Goal: Transaction & Acquisition: Download file/media

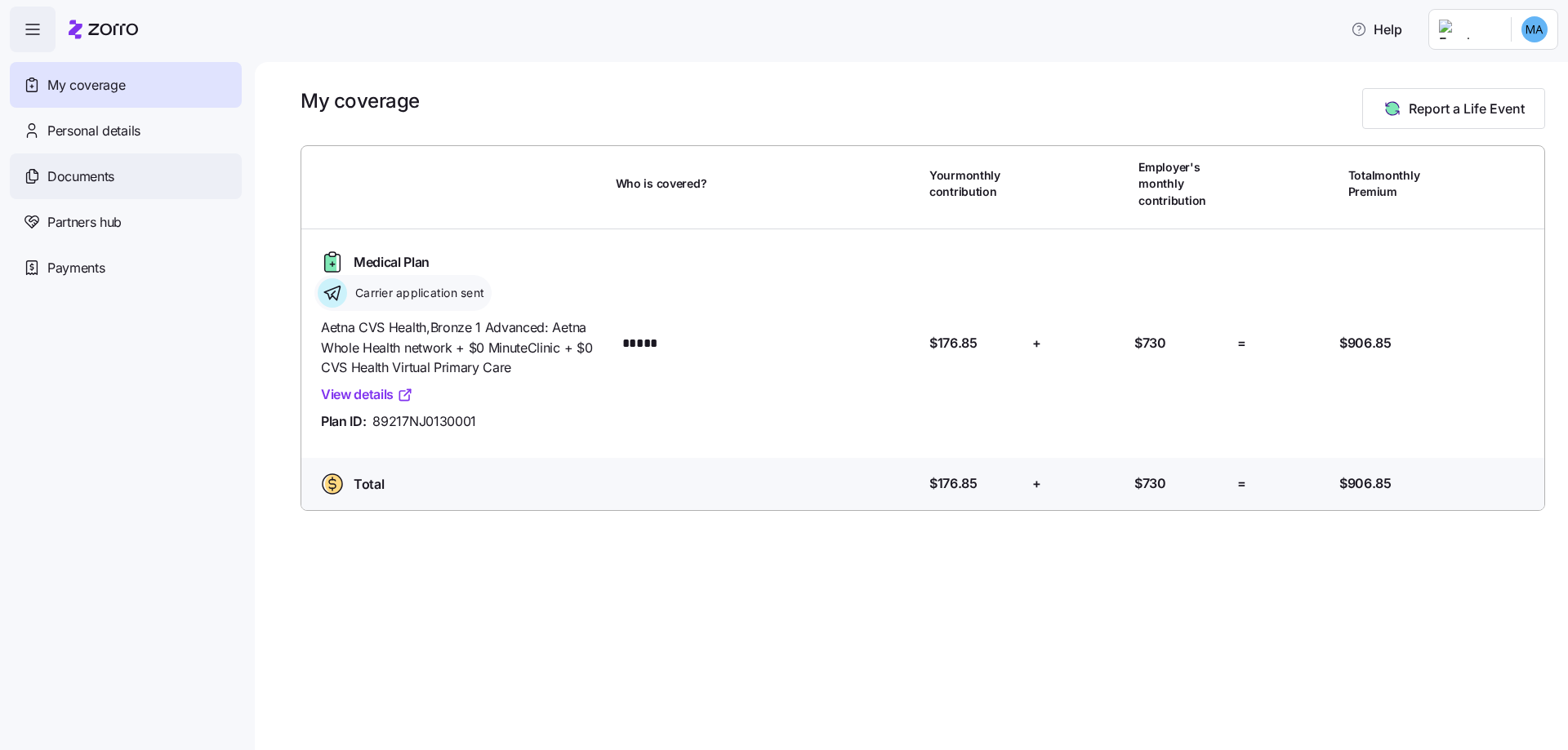
click at [98, 174] on span "Documents" at bounding box center [81, 177] width 67 height 21
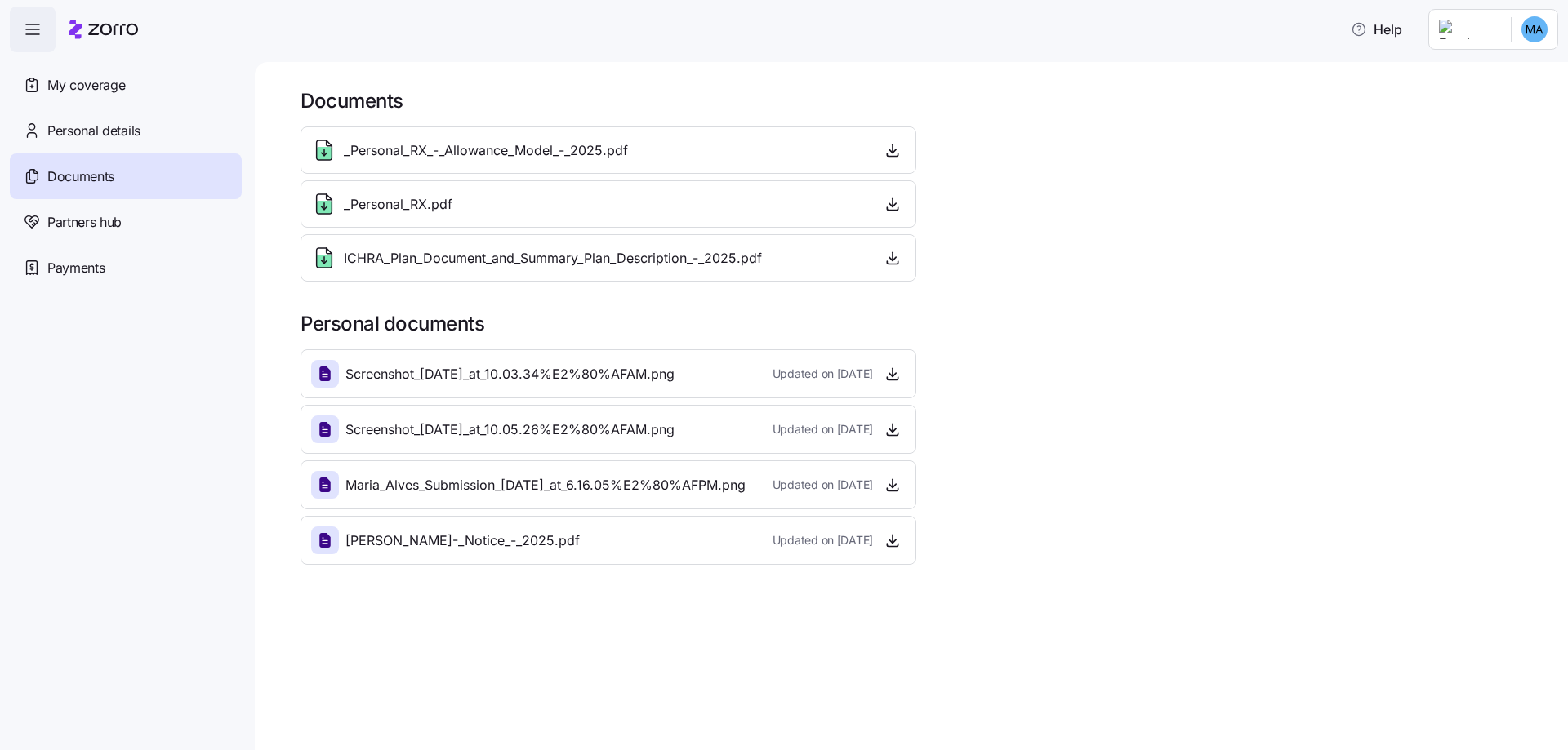
click at [830, 548] on span "Updated on [DATE]" at bounding box center [822, 540] width 100 height 16
click at [886, 540] on icon "button" at bounding box center [892, 540] width 16 height 16
click at [893, 378] on icon "button" at bounding box center [892, 374] width 16 height 16
click at [885, 430] on icon "button" at bounding box center [892, 429] width 16 height 16
click at [892, 487] on icon "button" at bounding box center [892, 484] width 16 height 16
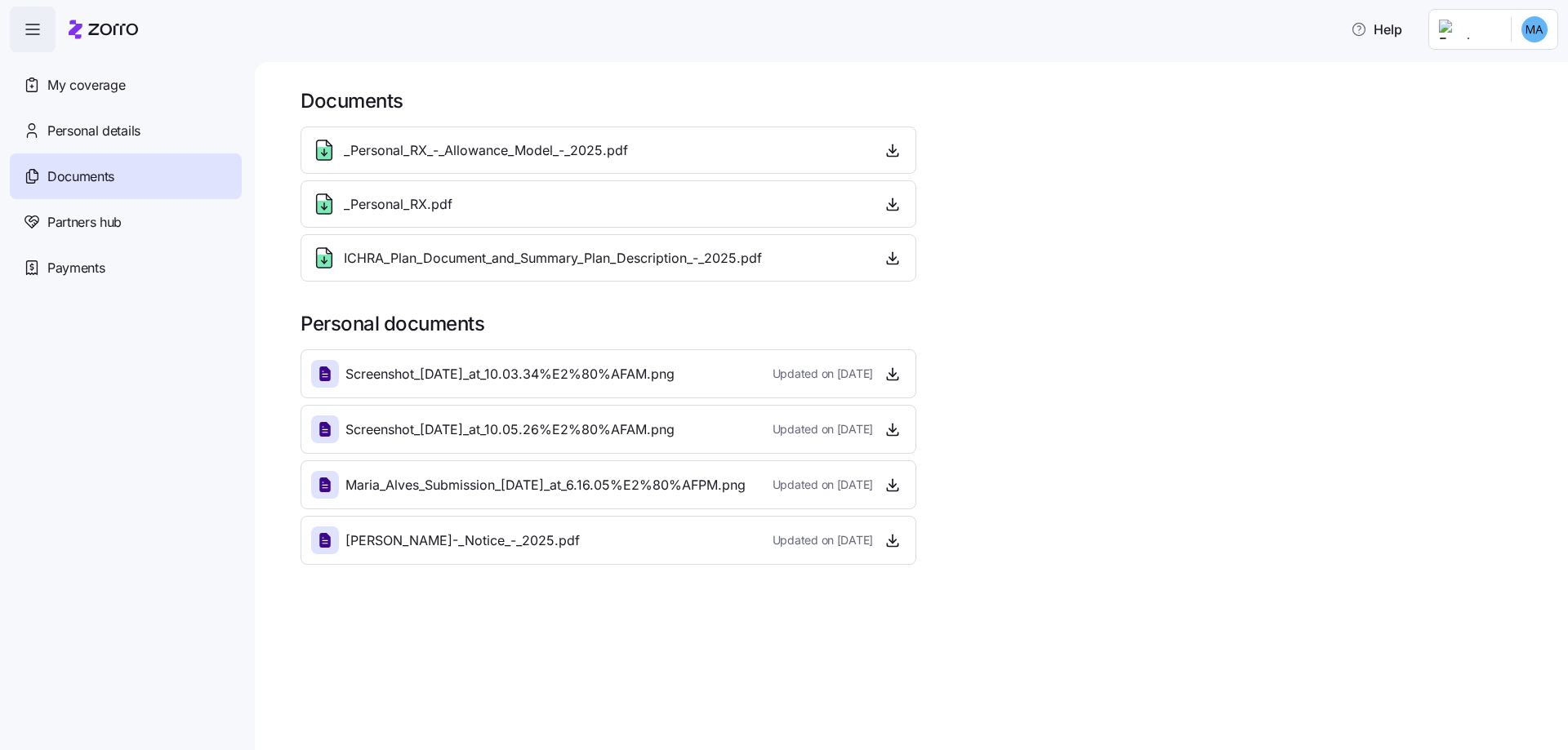
click at [624, 156] on span "_Personal_RX_-_Allowance_Model_-_2025.pdf" at bounding box center [485, 151] width 284 height 21
click at [365, 155] on span "_Personal_RX_-_Allowance_Model_-_2025.pdf" at bounding box center [485, 151] width 284 height 21
click at [620, 152] on span "_Personal_RX_-_Allowance_Model_-_2025.pdf" at bounding box center [485, 151] width 284 height 21
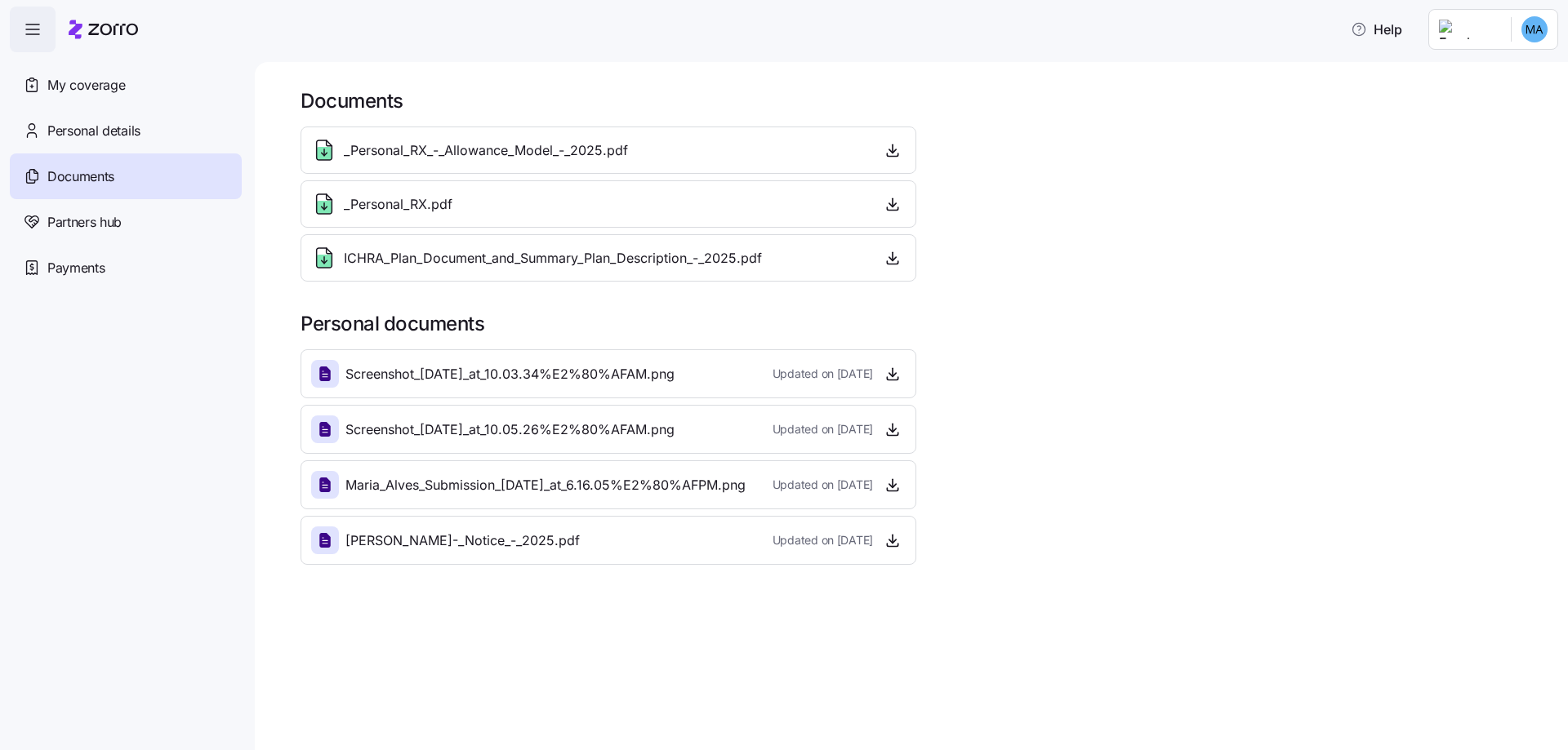
click at [432, 204] on span "_Personal_RX.pdf" at bounding box center [398, 205] width 109 height 21
click at [886, 156] on icon "button" at bounding box center [892, 150] width 16 height 16
click at [892, 208] on icon "button" at bounding box center [892, 204] width 16 height 16
click at [886, 372] on icon "button" at bounding box center [892, 374] width 16 height 16
click at [888, 430] on icon "button" at bounding box center [892, 429] width 16 height 16
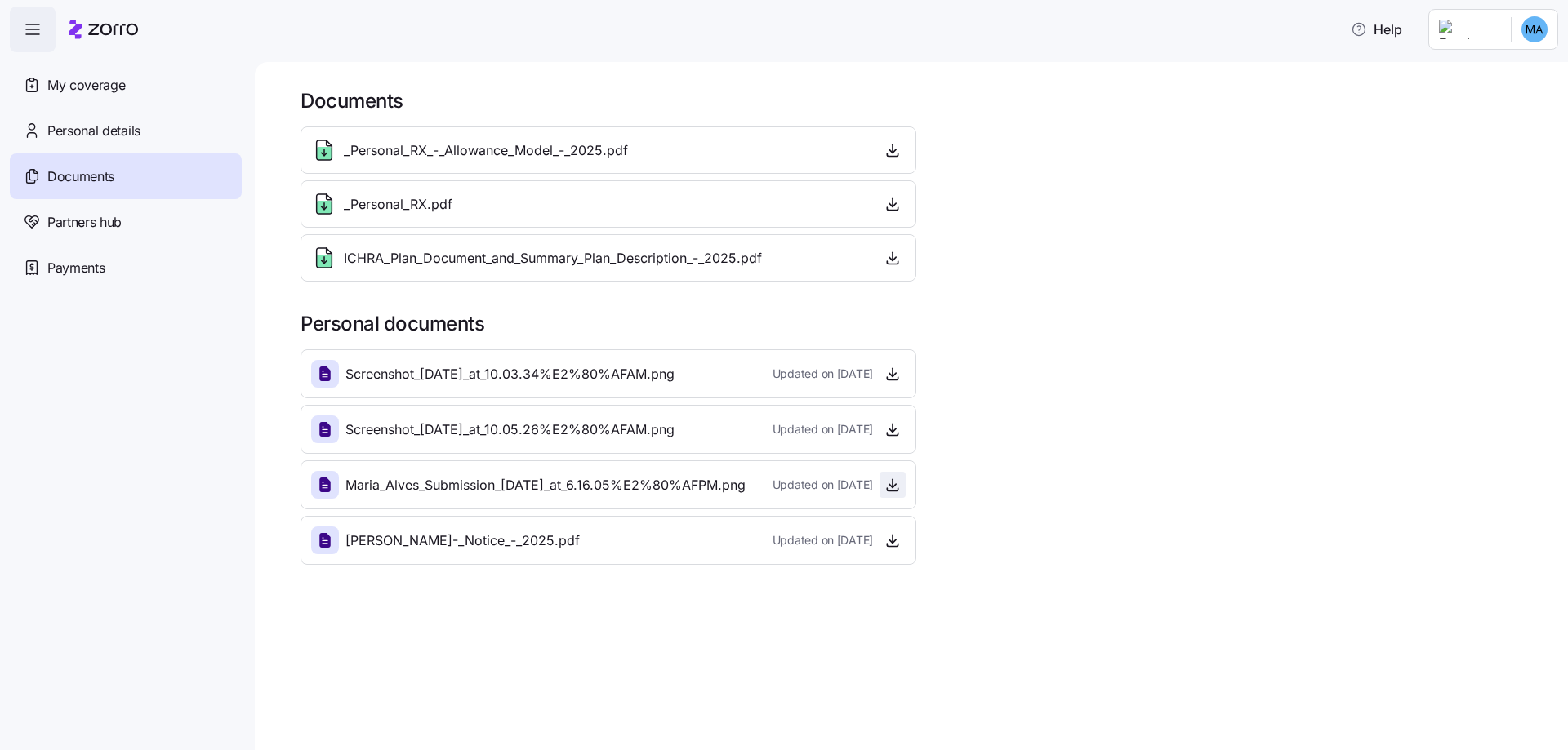
click at [890, 489] on icon "button" at bounding box center [892, 484] width 16 height 16
click at [898, 541] on icon "button" at bounding box center [892, 540] width 16 height 16
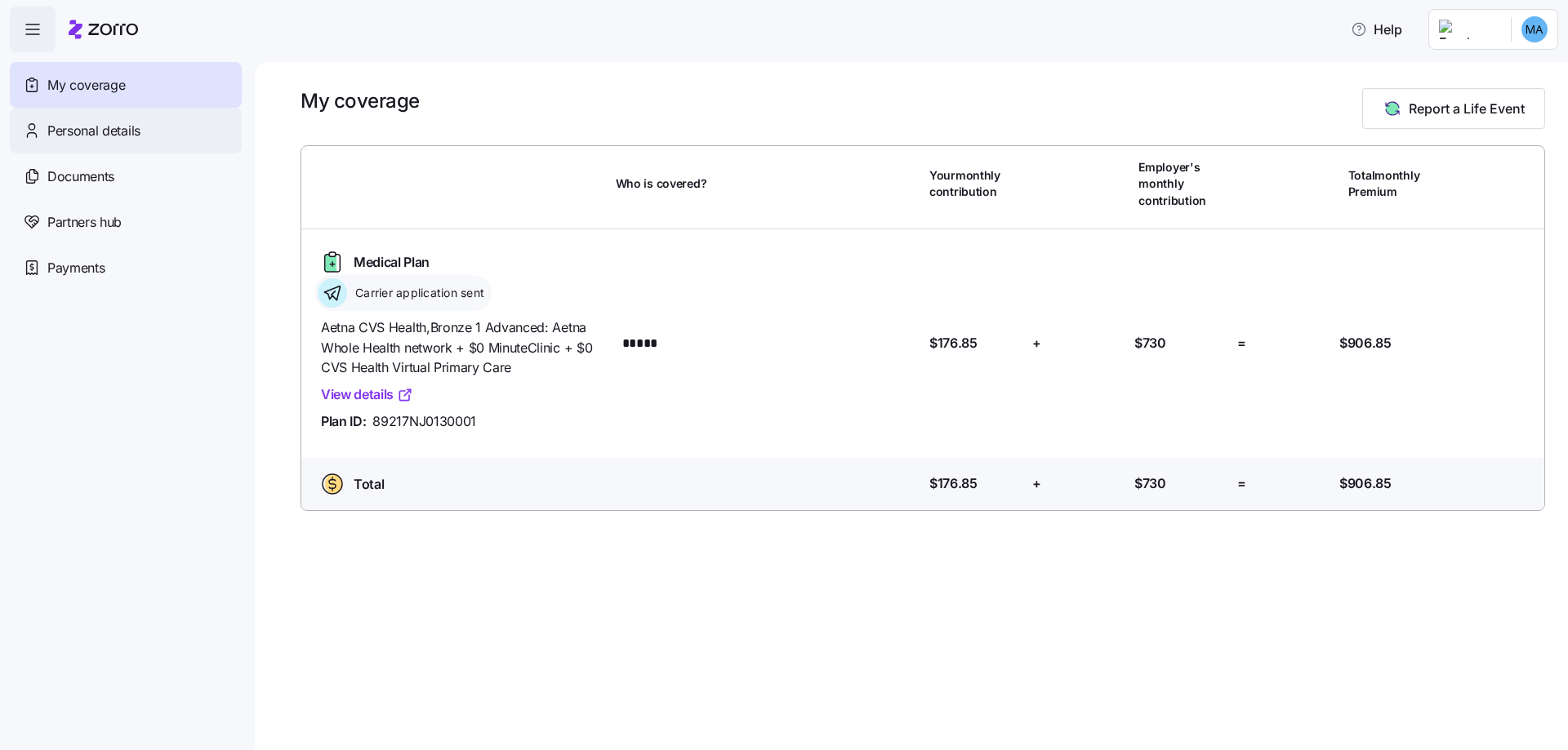
click at [91, 123] on span "Personal details" at bounding box center [93, 131] width 93 height 21
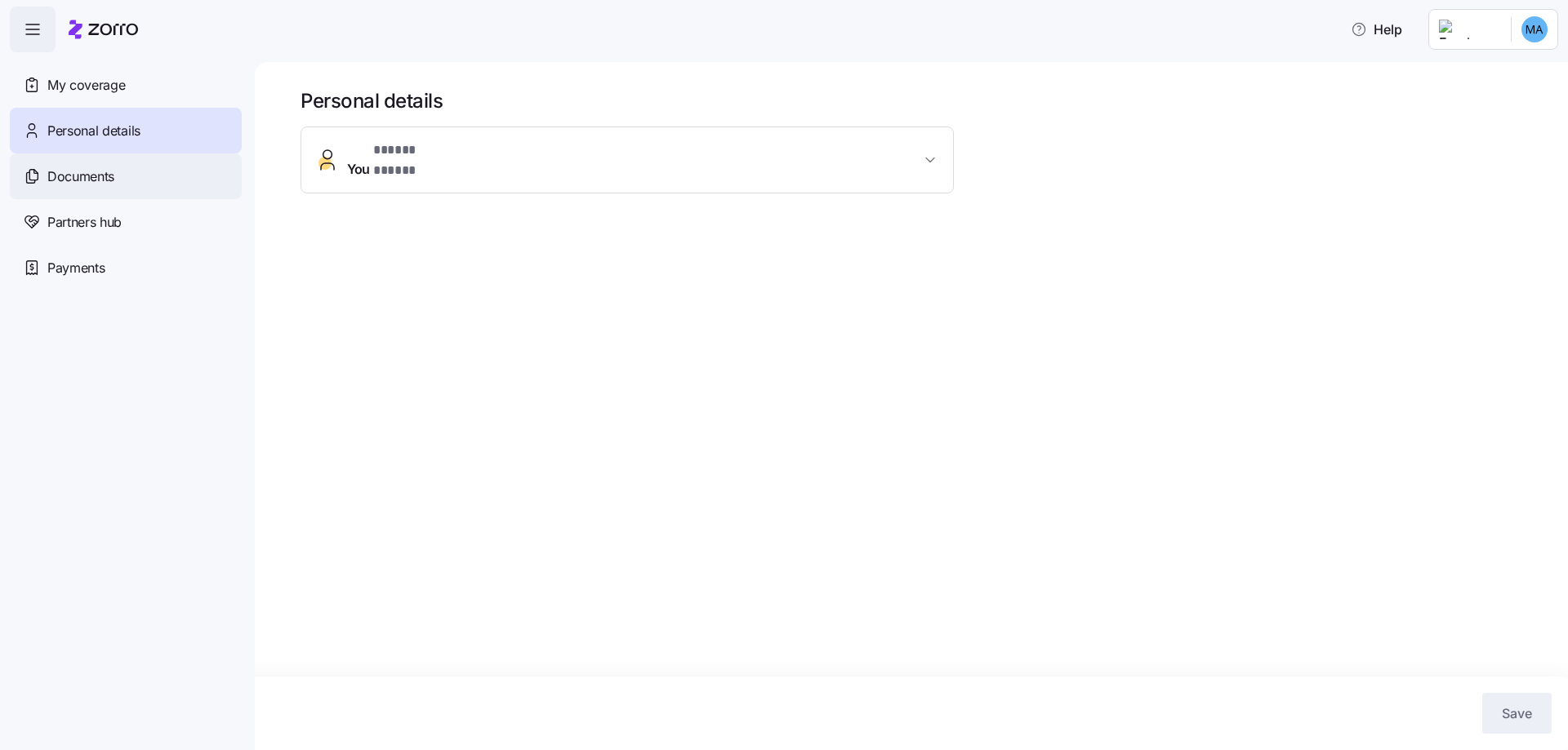
click at [69, 180] on span "Documents" at bounding box center [81, 177] width 67 height 21
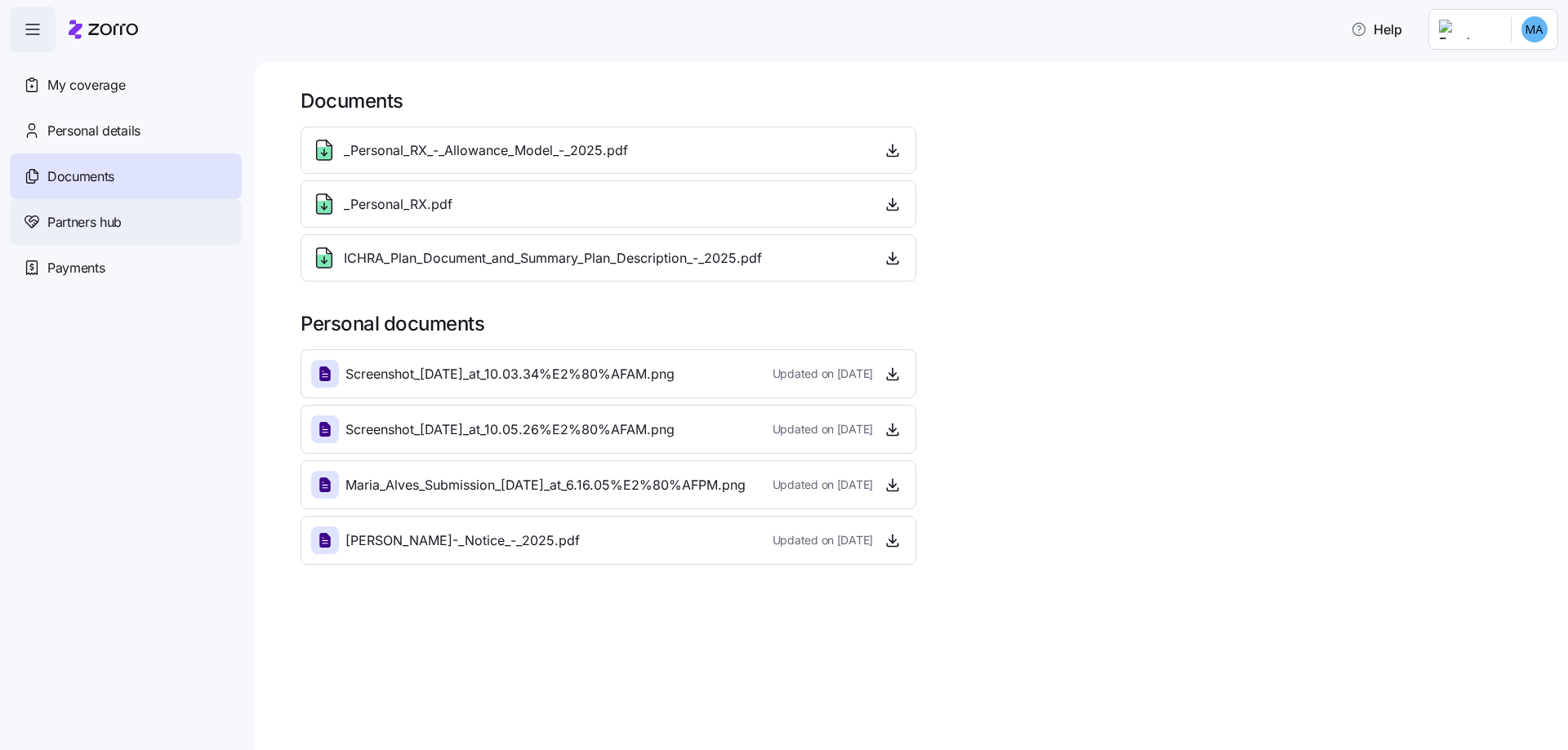
click at [82, 222] on span "Partners hub" at bounding box center [84, 223] width 75 height 21
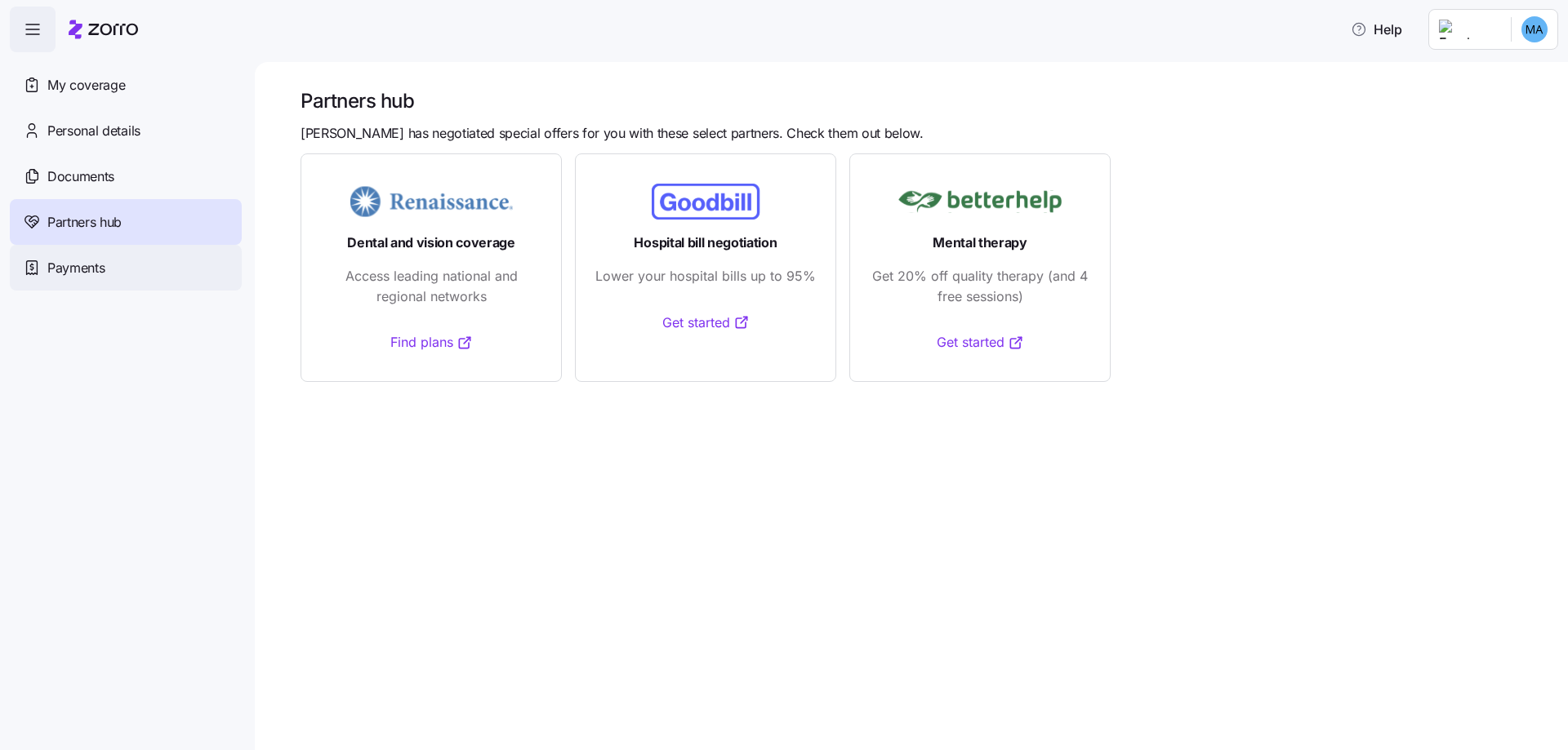
click at [77, 266] on span "Payments" at bounding box center [75, 268] width 57 height 21
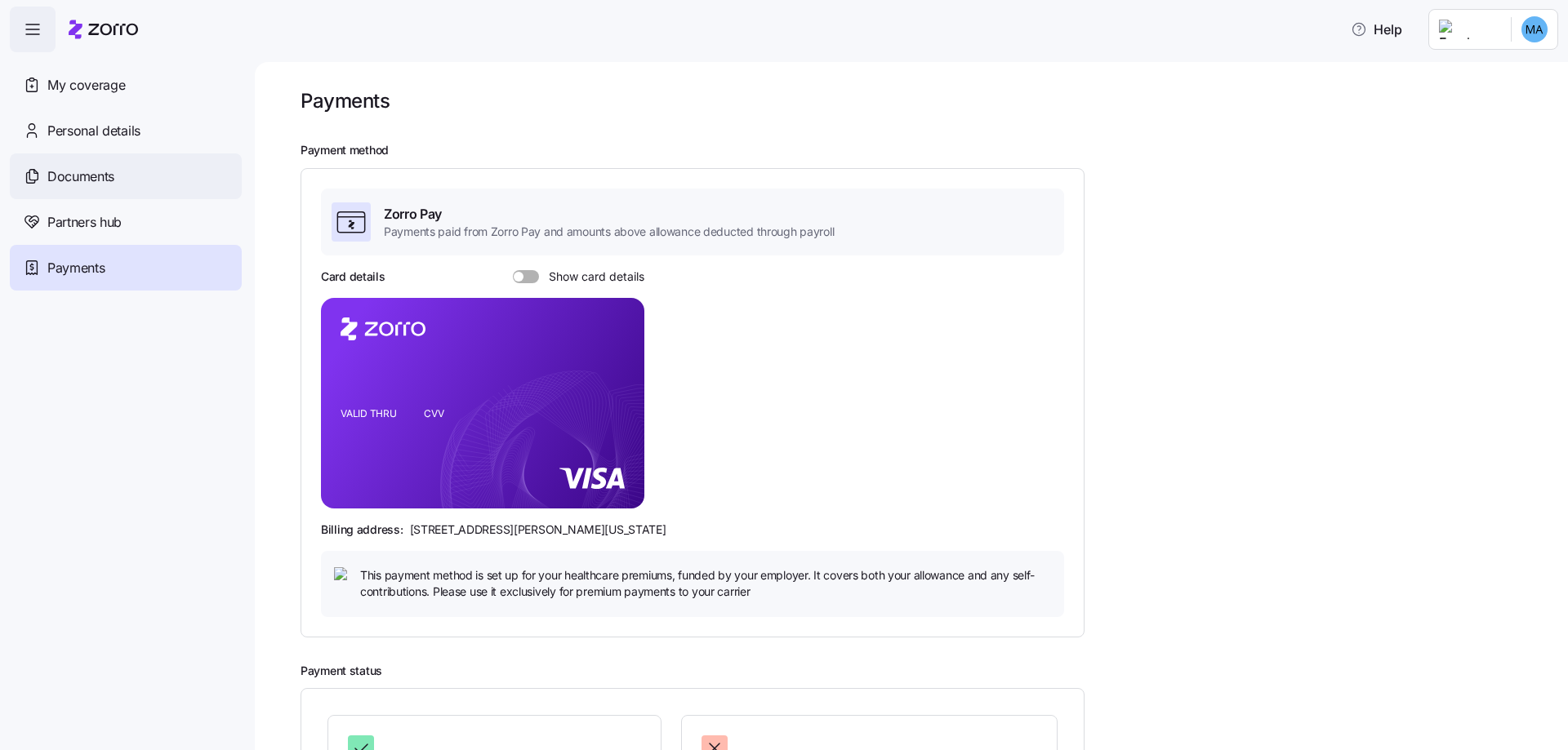
click at [96, 173] on span "Documents" at bounding box center [81, 177] width 67 height 21
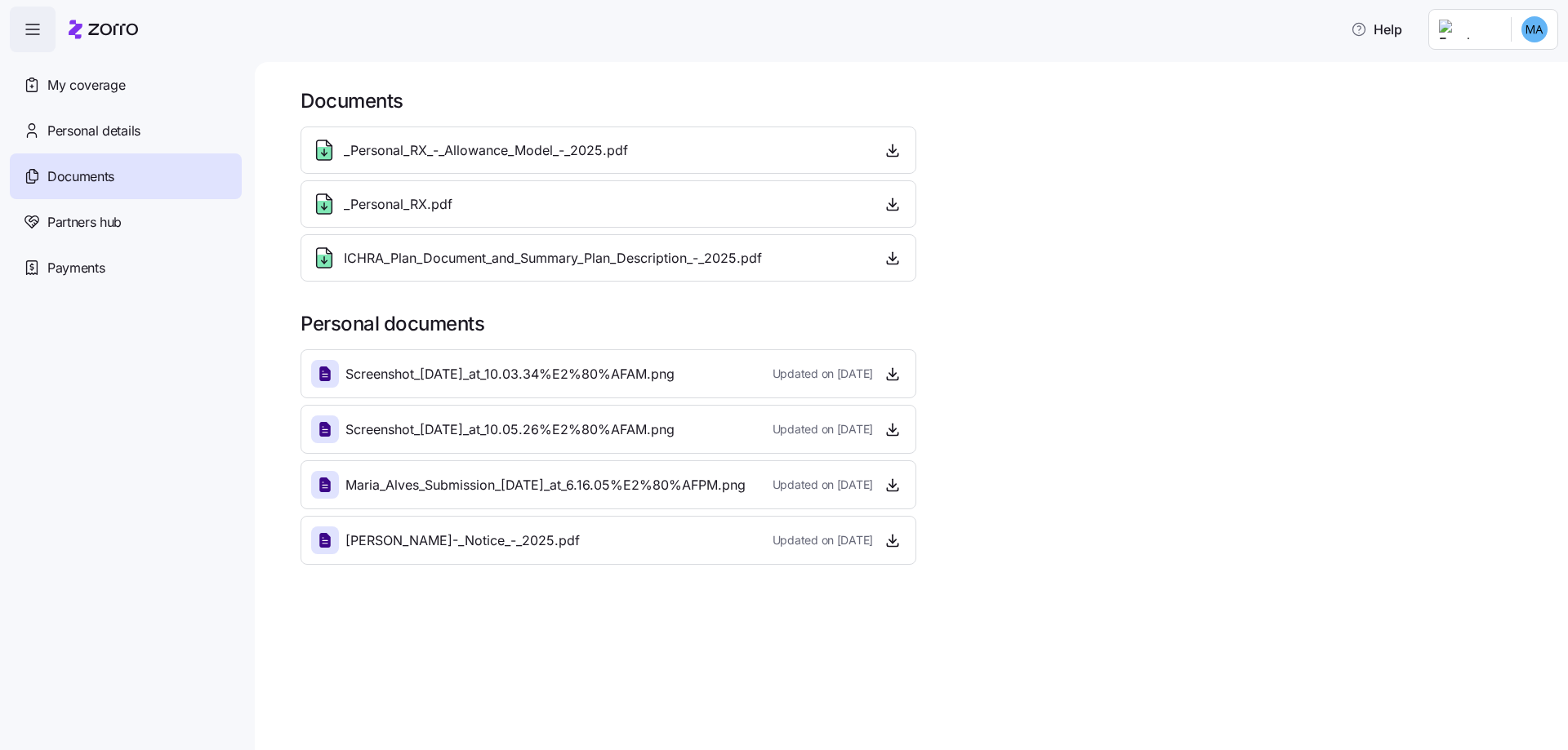
click at [327, 205] on icon at bounding box center [324, 207] width 15 height 13
click at [898, 373] on icon "button" at bounding box center [892, 374] width 16 height 16
click at [885, 425] on icon "button" at bounding box center [892, 429] width 16 height 16
click at [892, 484] on icon "button" at bounding box center [892, 484] width 16 height 16
click at [865, 541] on span "Updated on 08/22/2025" at bounding box center [822, 540] width 100 height 16
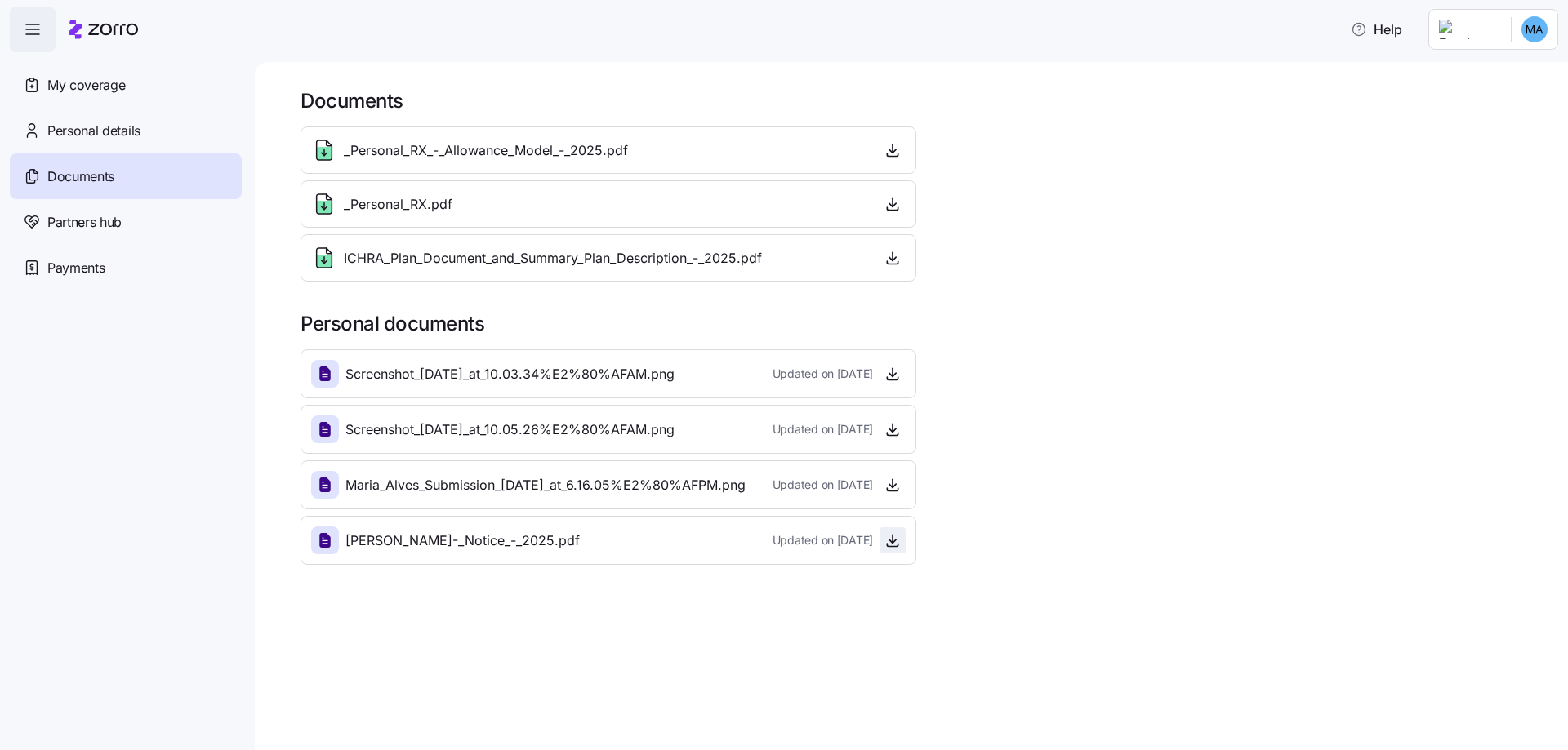
click at [890, 541] on icon "button" at bounding box center [892, 543] width 7 height 3
click at [81, 269] on span "Payments" at bounding box center [75, 268] width 57 height 21
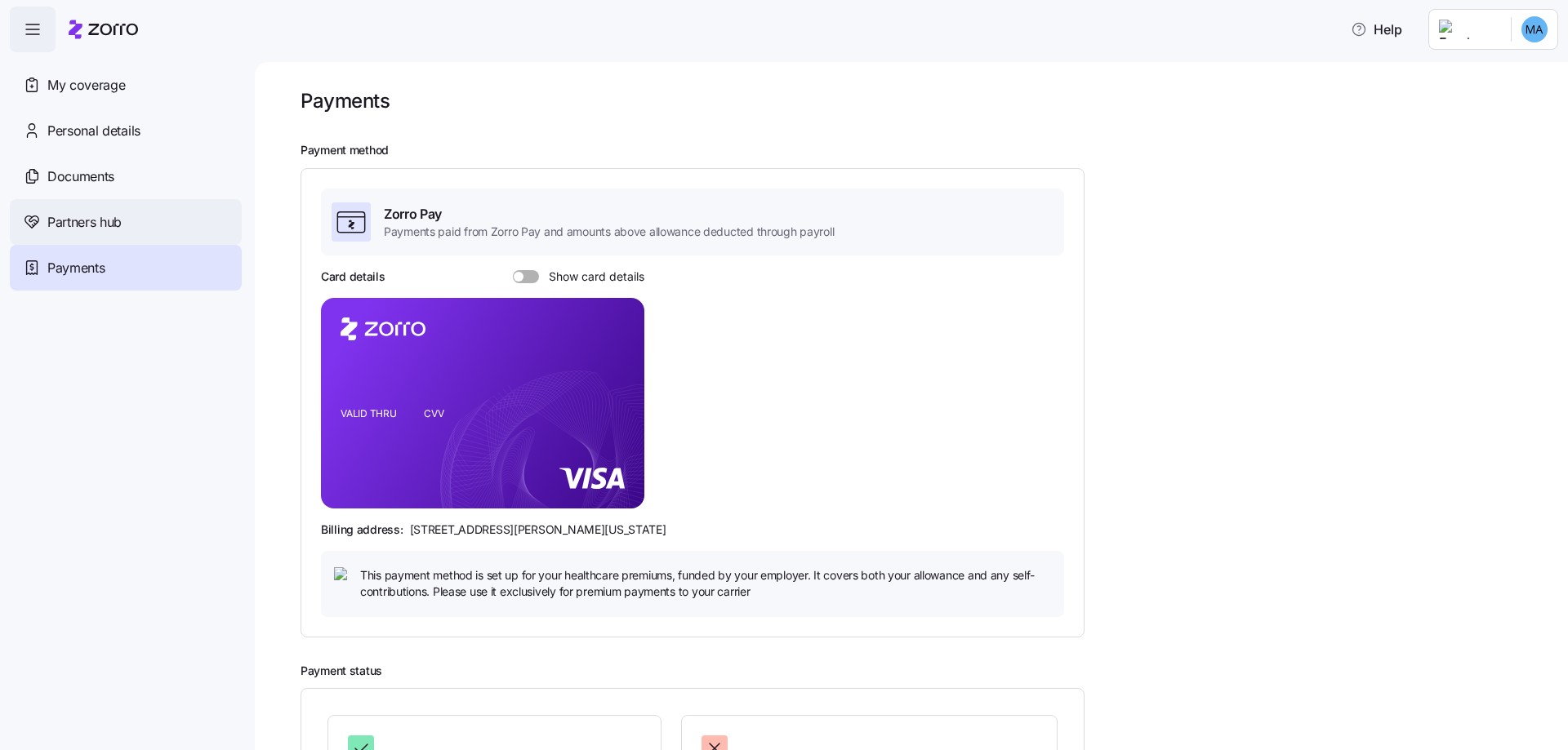
click at [56, 219] on span "Partners hub" at bounding box center [84, 223] width 75 height 21
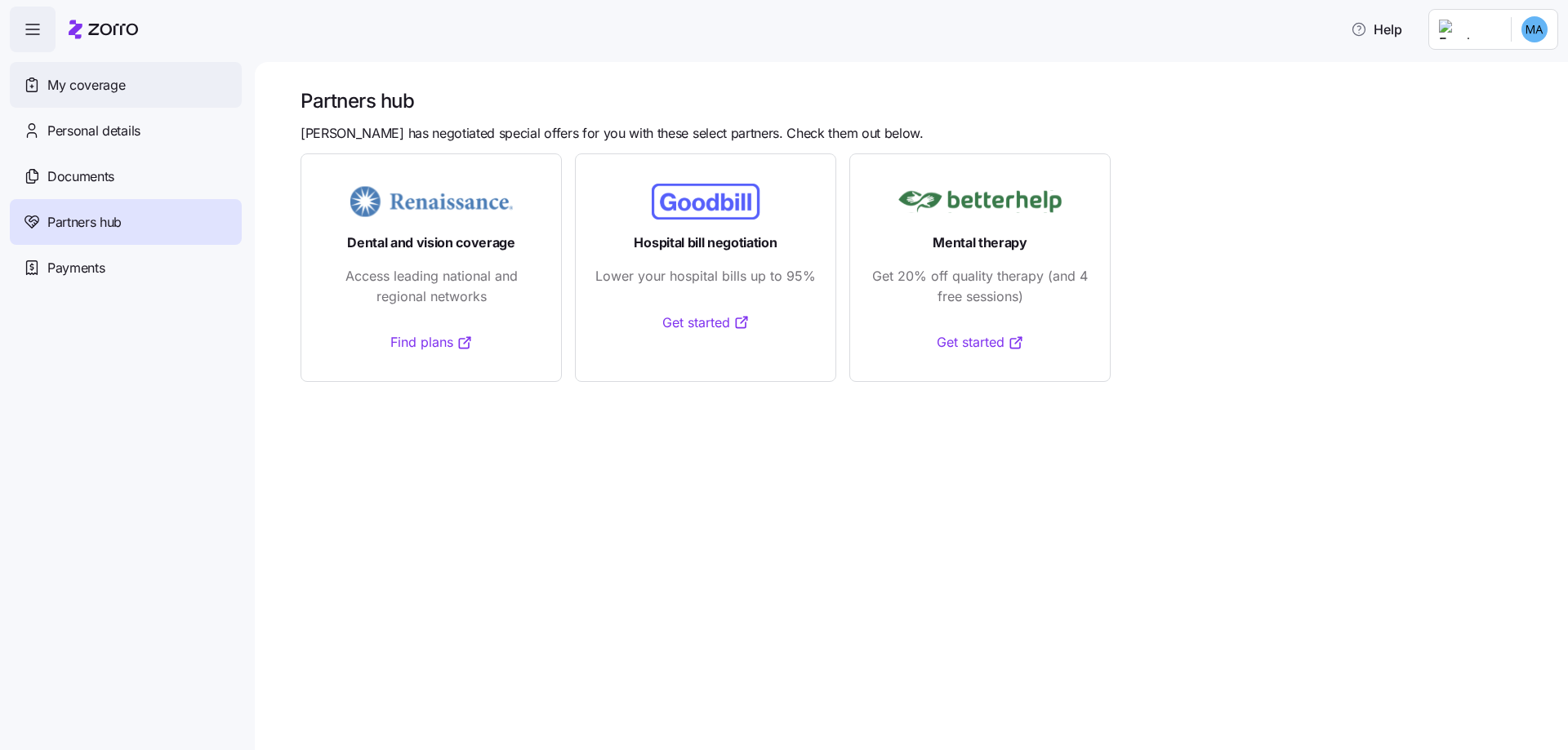
click at [58, 84] on span "My coverage" at bounding box center [86, 86] width 77 height 21
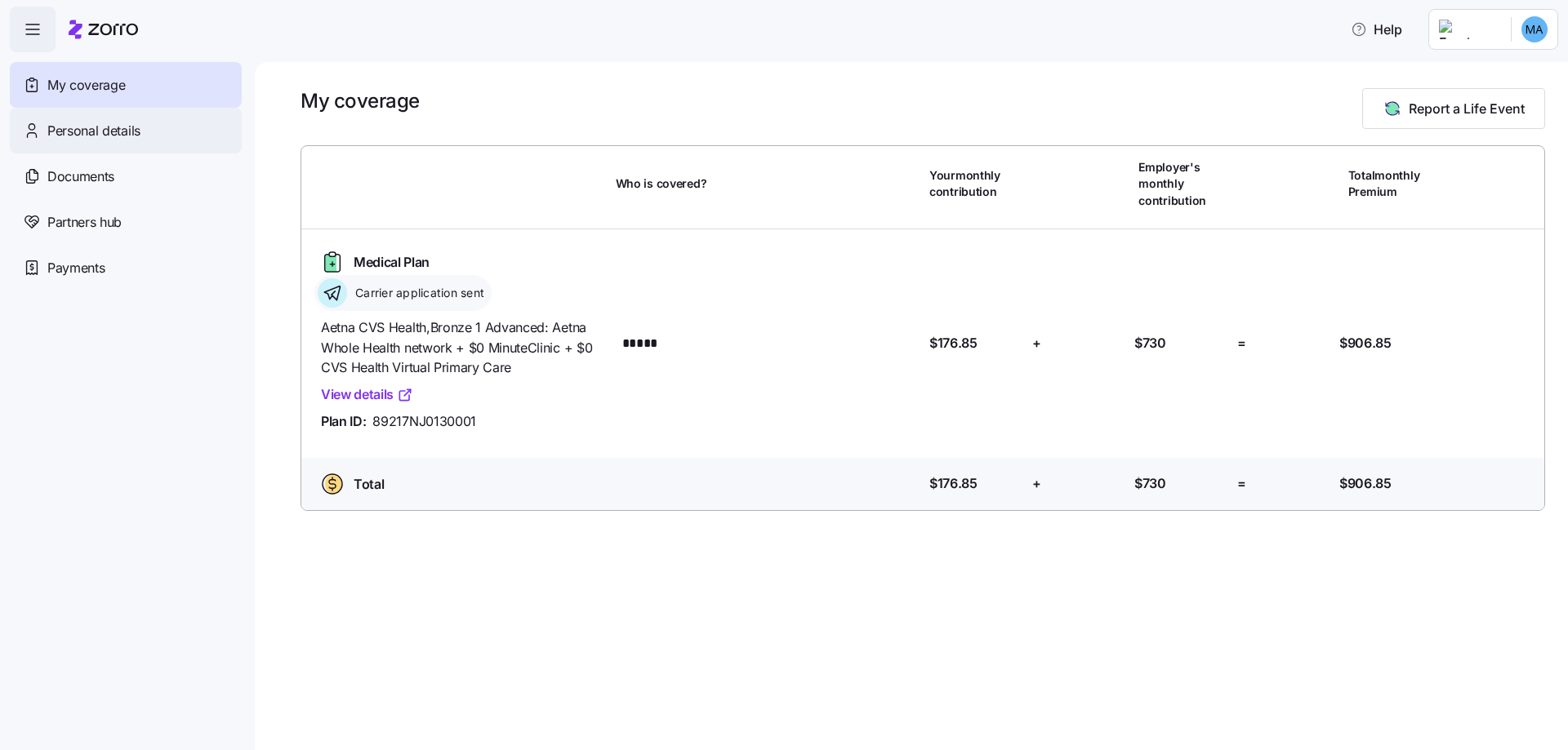
click at [56, 125] on span "Personal details" at bounding box center [93, 131] width 93 height 21
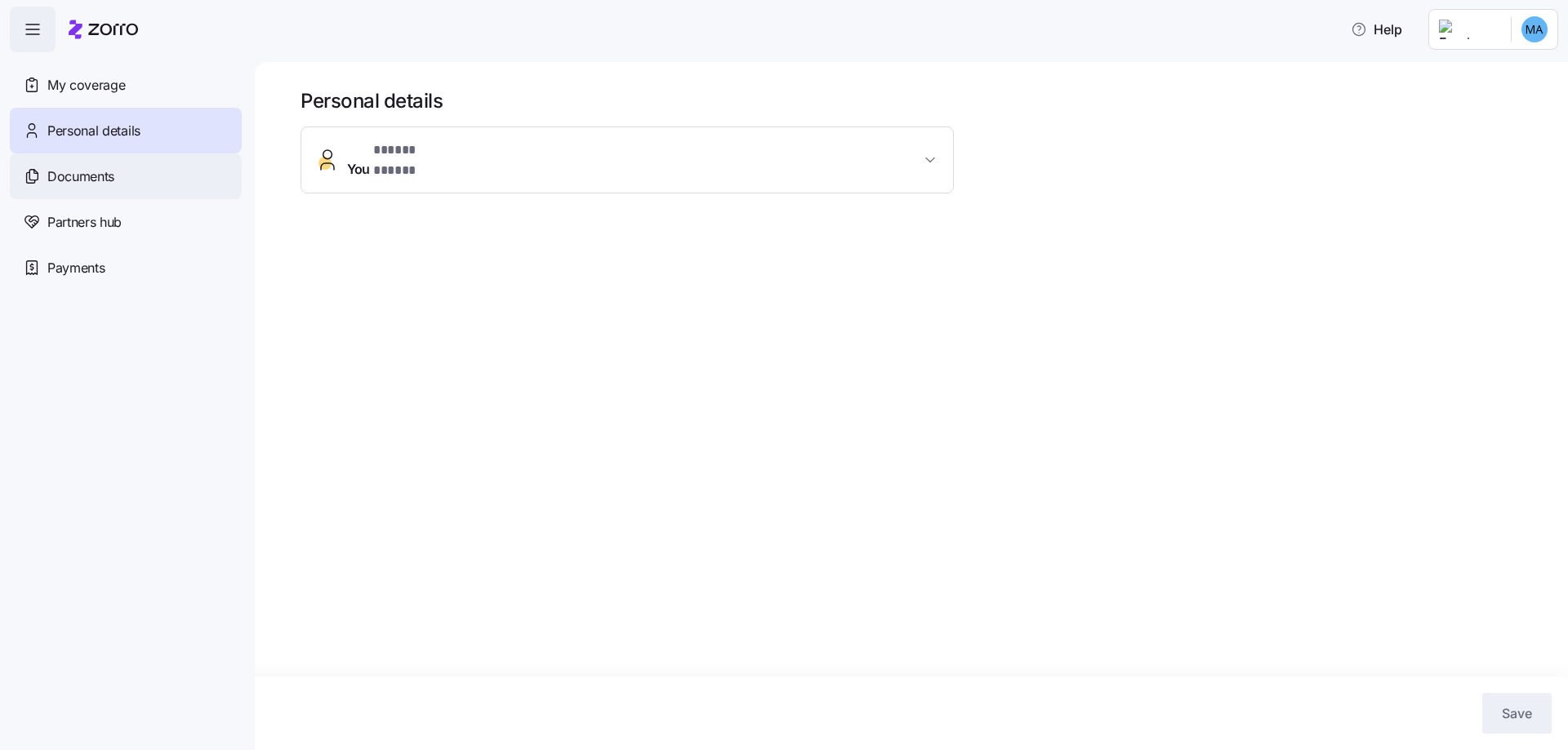
click at [47, 180] on span "Documents" at bounding box center [81, 177] width 67 height 21
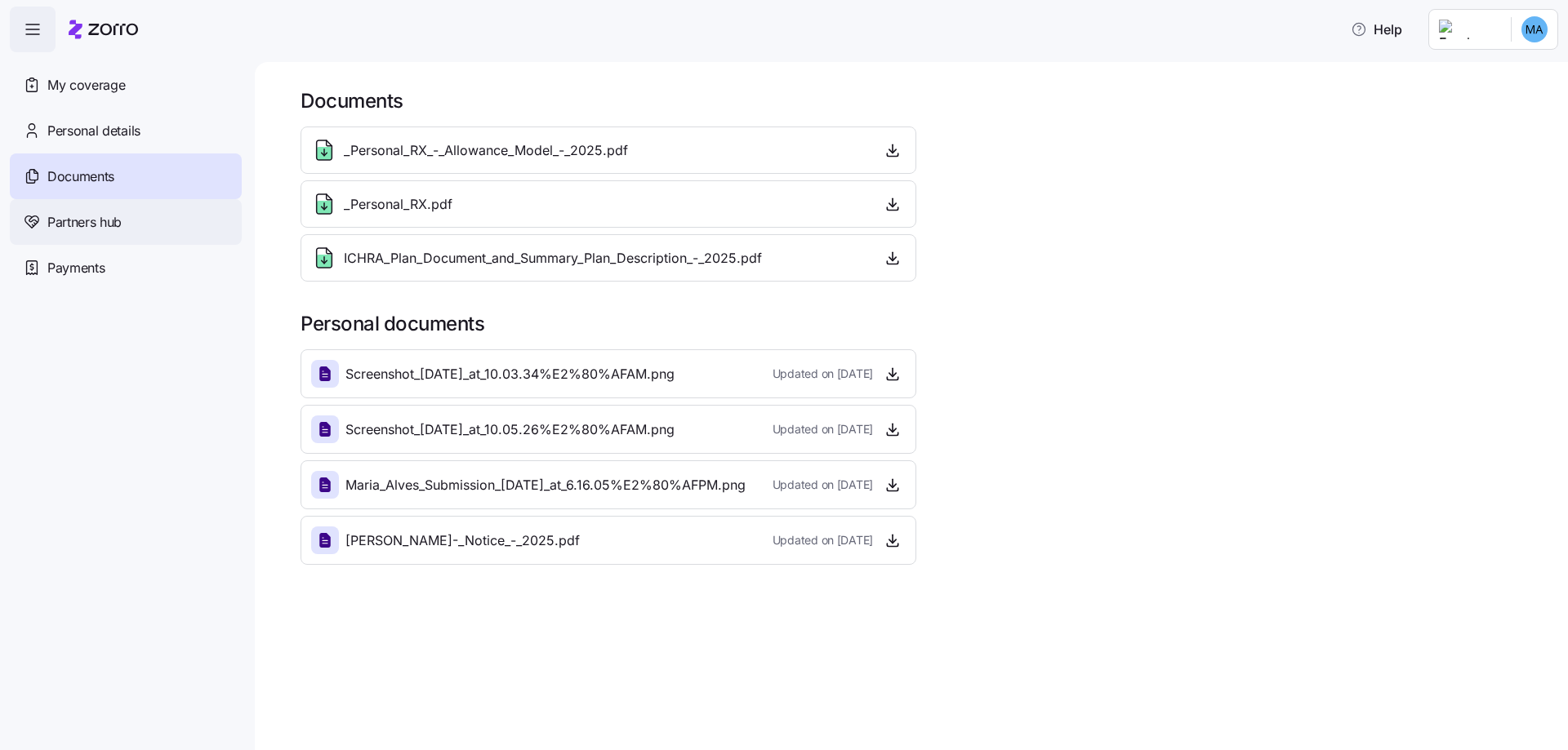
click at [50, 220] on span "Partners hub" at bounding box center [84, 223] width 75 height 21
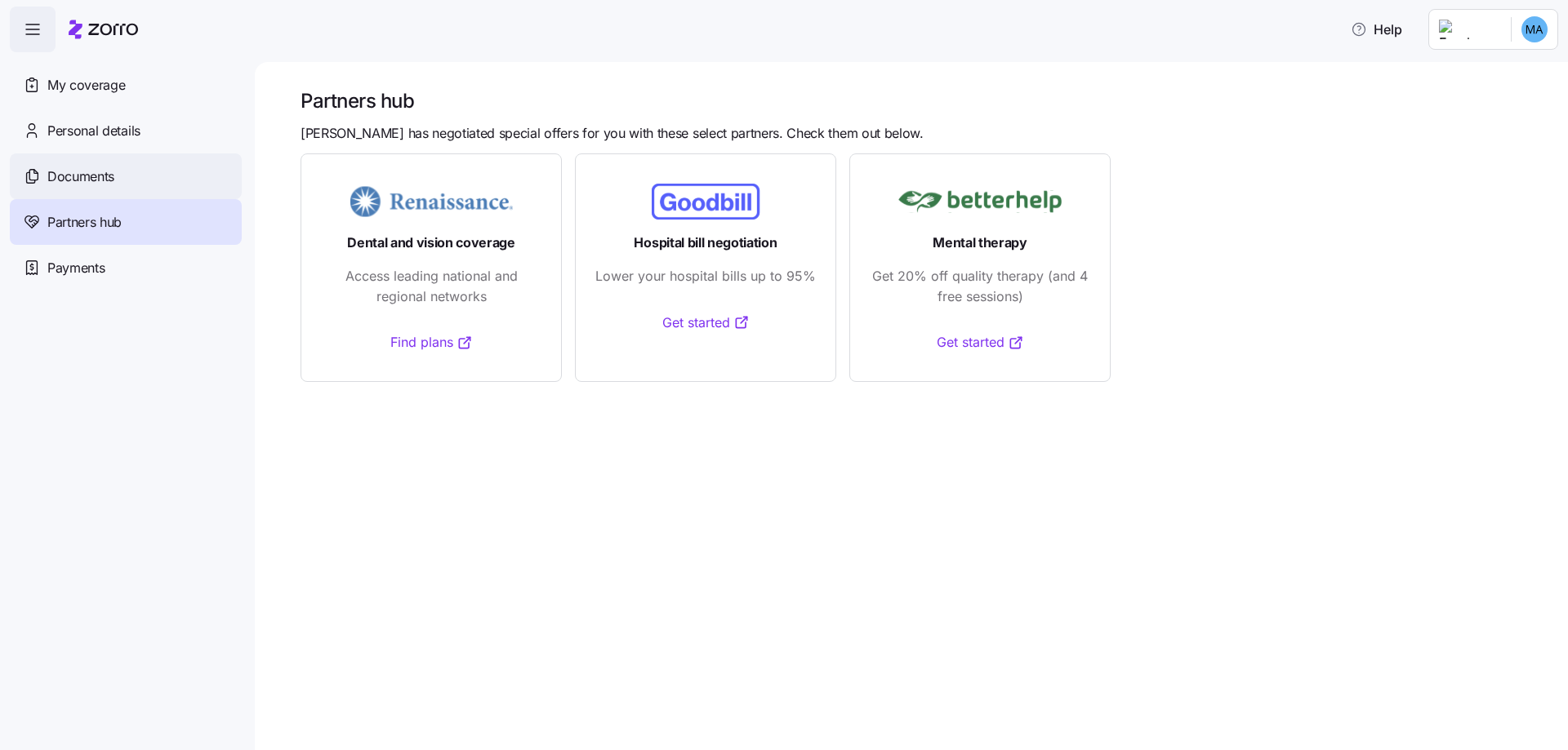
click at [75, 179] on span "Documents" at bounding box center [81, 177] width 67 height 21
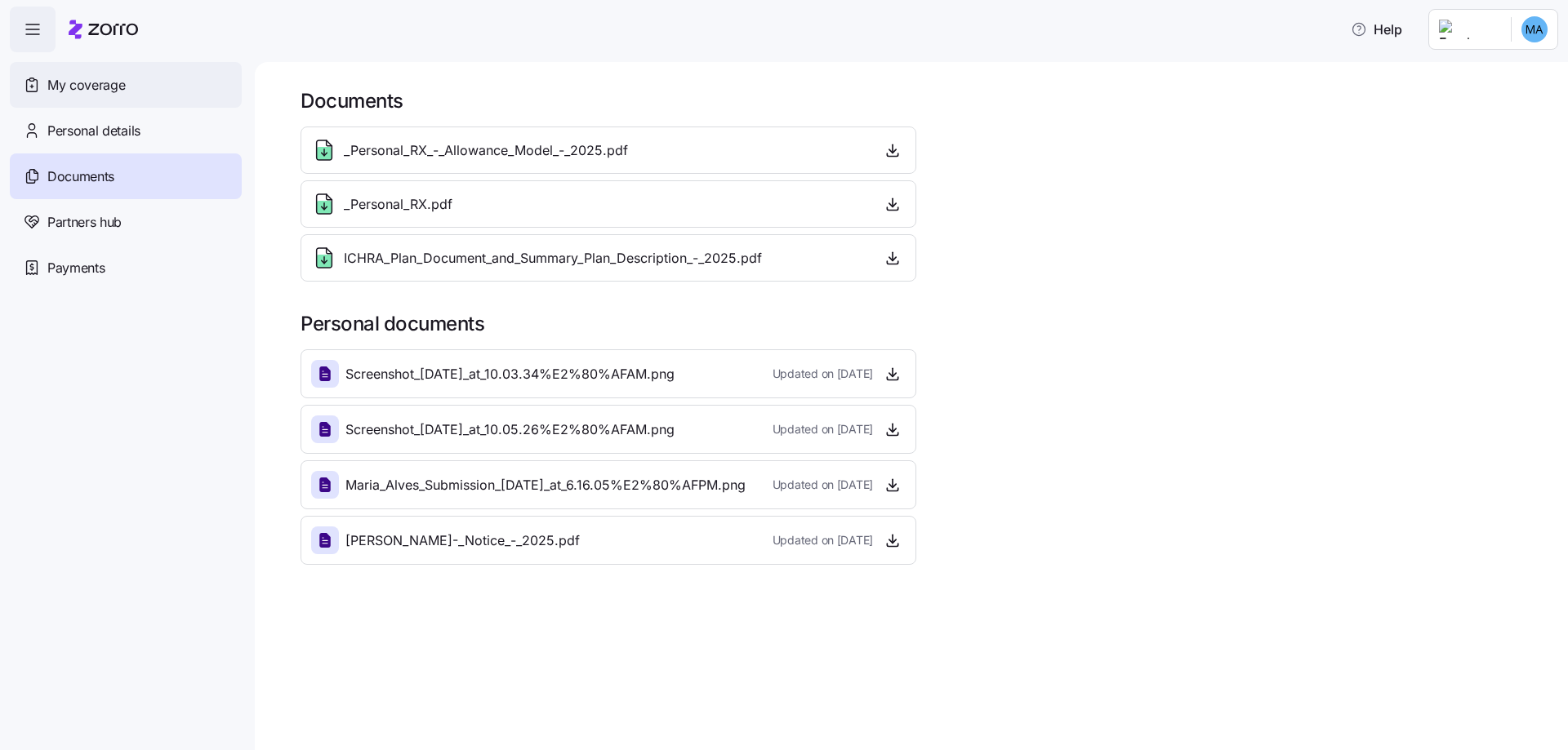
click at [69, 96] on div "My coverage" at bounding box center [125, 84] width 232 height 45
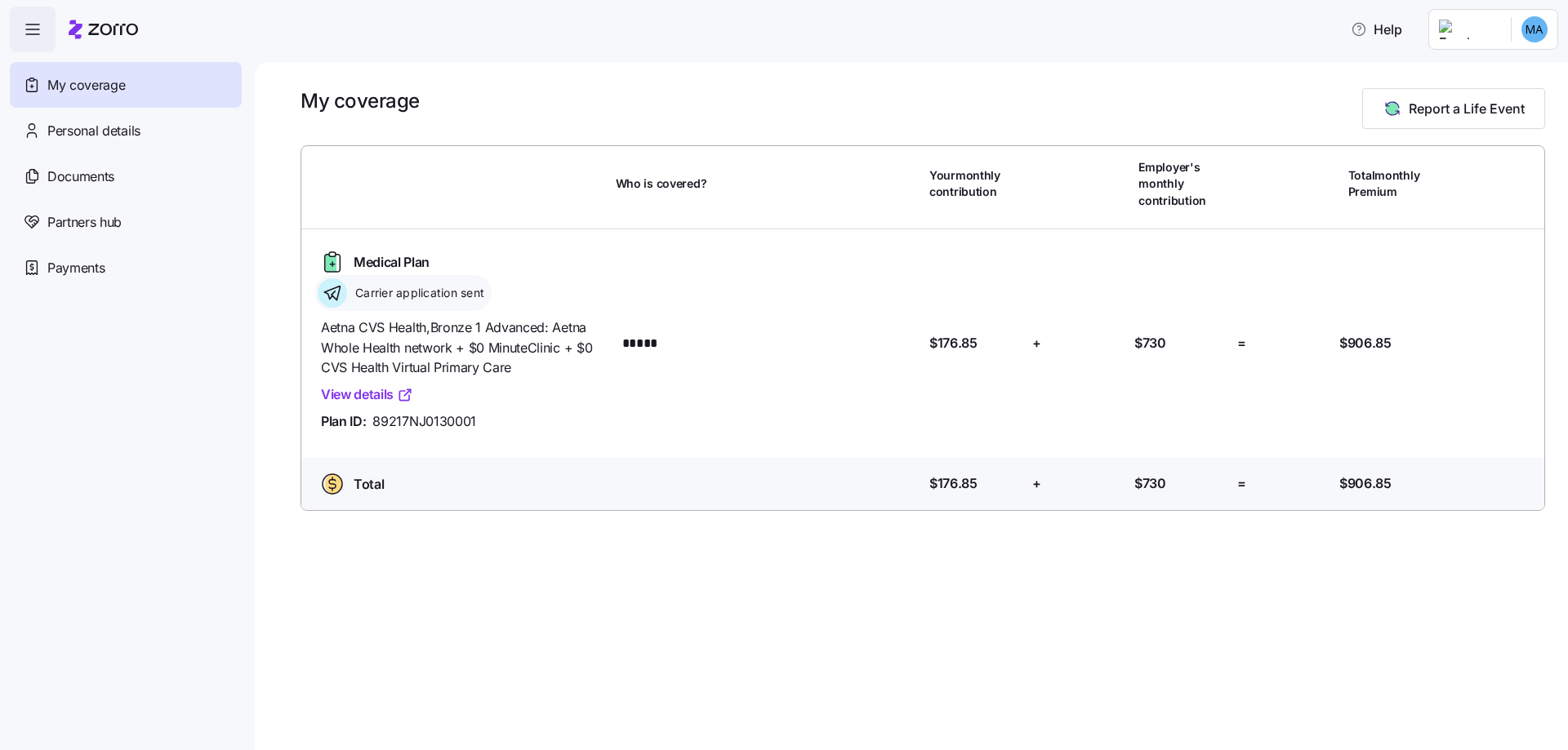
click at [353, 391] on link "View details" at bounding box center [367, 395] width 93 height 21
click at [103, 171] on span "Documents" at bounding box center [81, 177] width 67 height 21
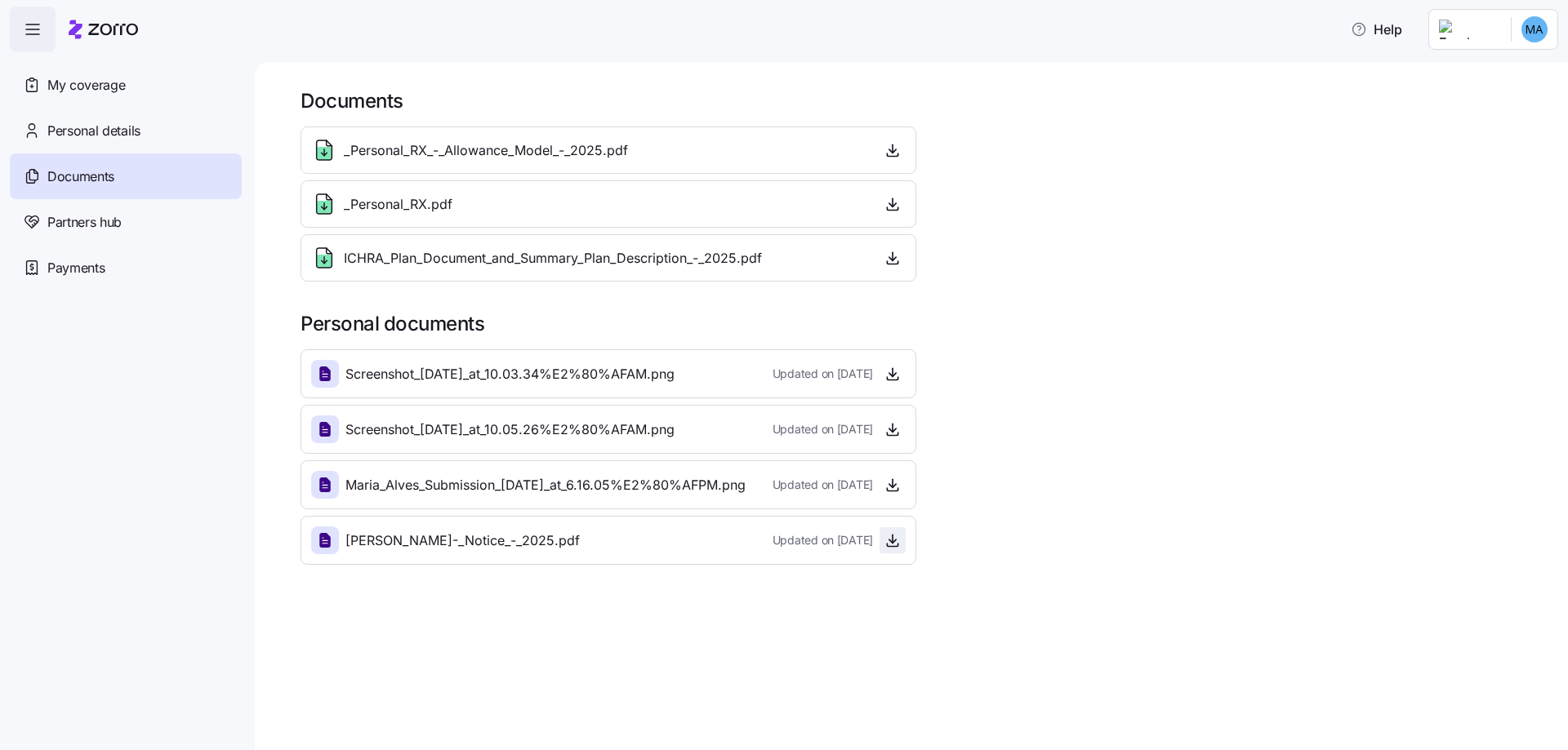
click at [889, 541] on icon "button" at bounding box center [892, 540] width 16 height 16
click at [622, 153] on span "_Personal_RX_-_Allowance_Model_-_2025.pdf" at bounding box center [485, 151] width 284 height 21
click at [326, 150] on icon at bounding box center [324, 153] width 15 height 13
click at [622, 147] on span "_Personal_RX_-_Allowance_Model_-_2025.pdf" at bounding box center [485, 151] width 284 height 21
click at [630, 165] on div "_Personal_RX_-_Allowance_Model_-_2025.pdf" at bounding box center [609, 150] width 616 height 47
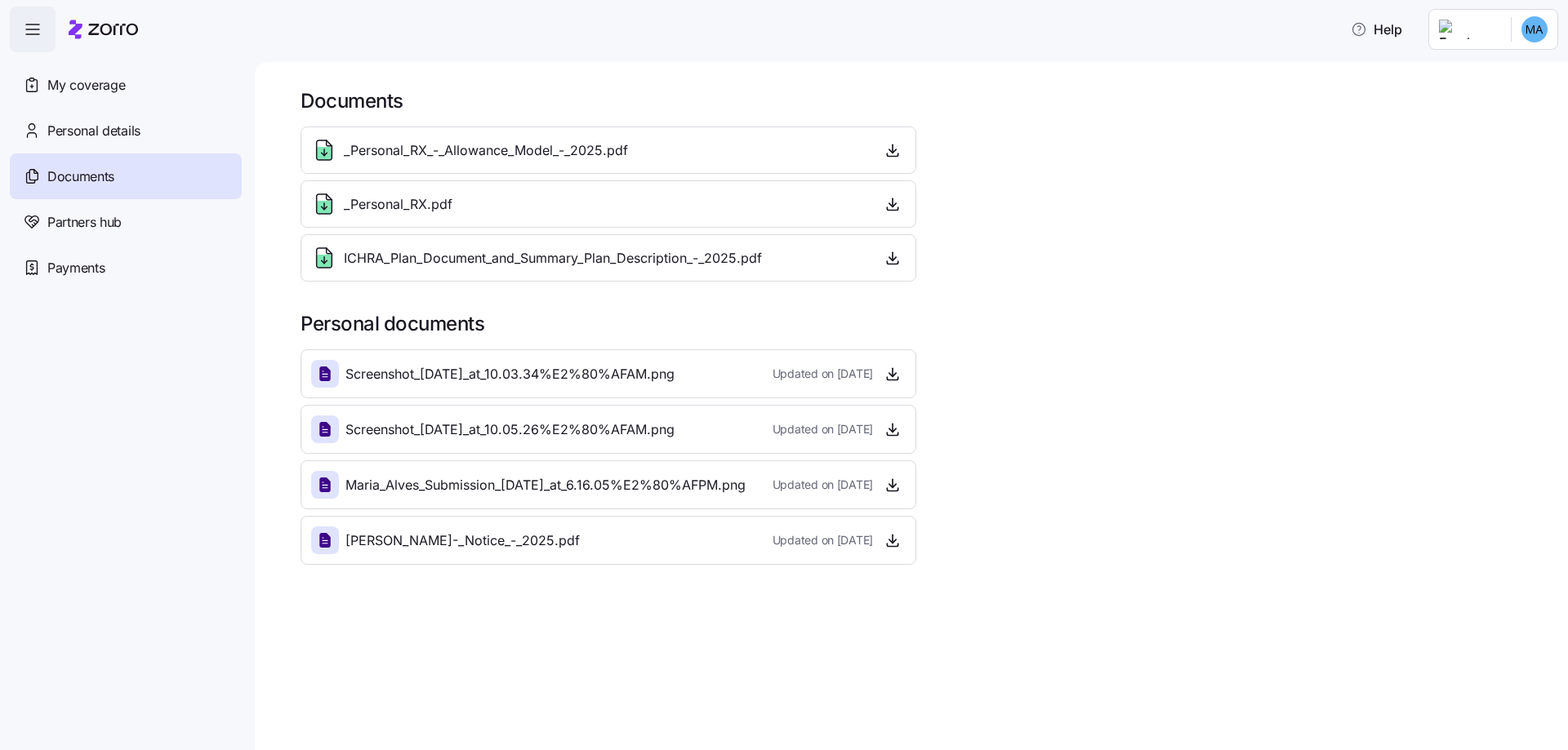
click at [626, 152] on span "_Personal_RX_-_Allowance_Model_-_2025.pdf" at bounding box center [485, 151] width 284 height 21
click at [886, 148] on icon "button" at bounding box center [892, 150] width 16 height 16
click at [887, 204] on icon "button" at bounding box center [892, 204] width 16 height 16
click at [886, 258] on icon "button" at bounding box center [892, 257] width 16 height 16
